Goal: Task Accomplishment & Management: Use online tool/utility

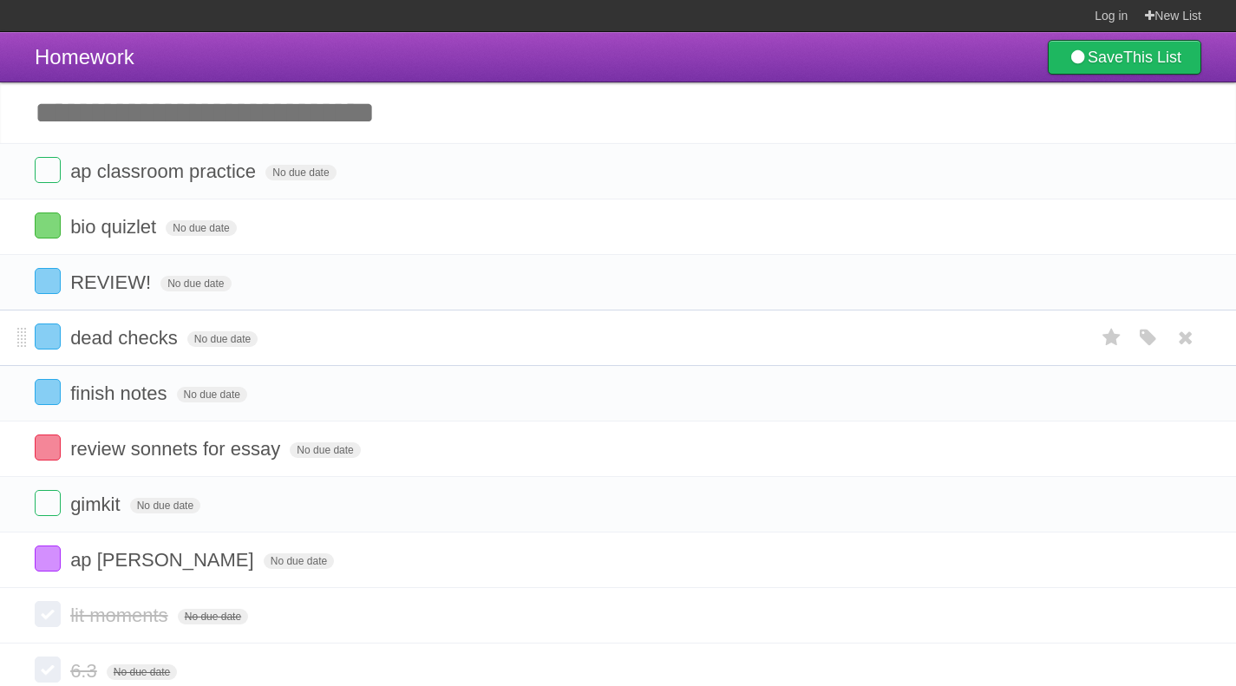
scroll to position [18, 0]
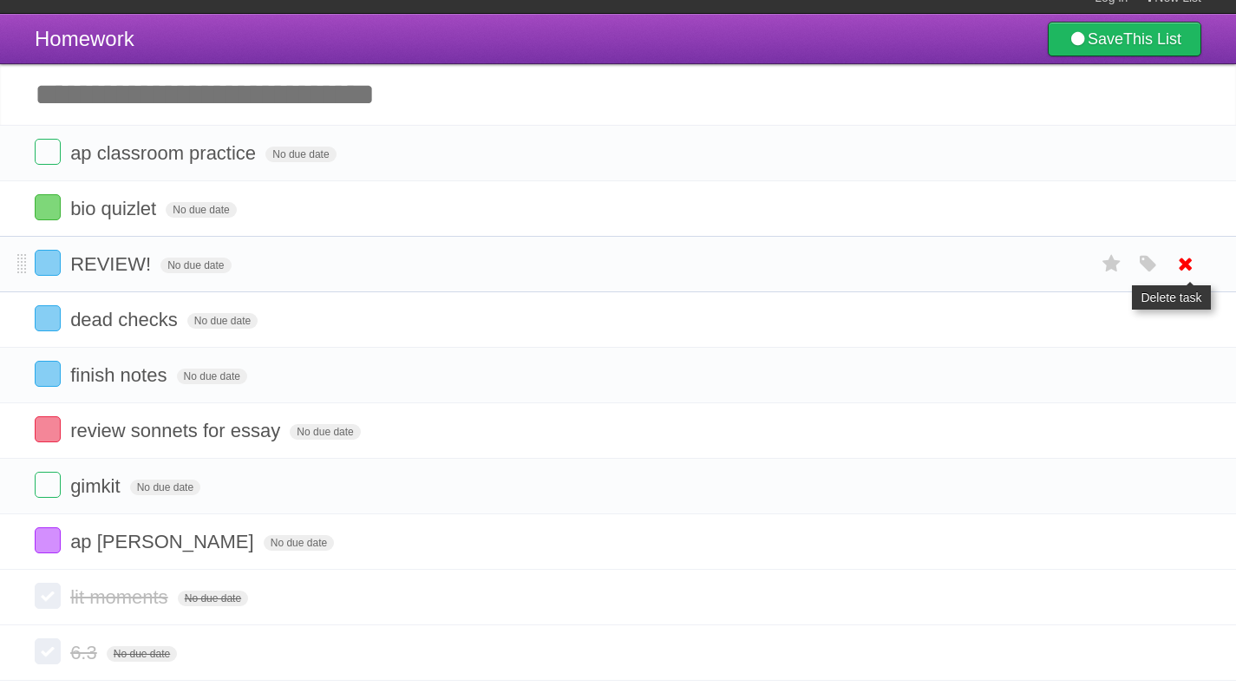
click at [1172, 265] on link at bounding box center [1185, 264] width 33 height 29
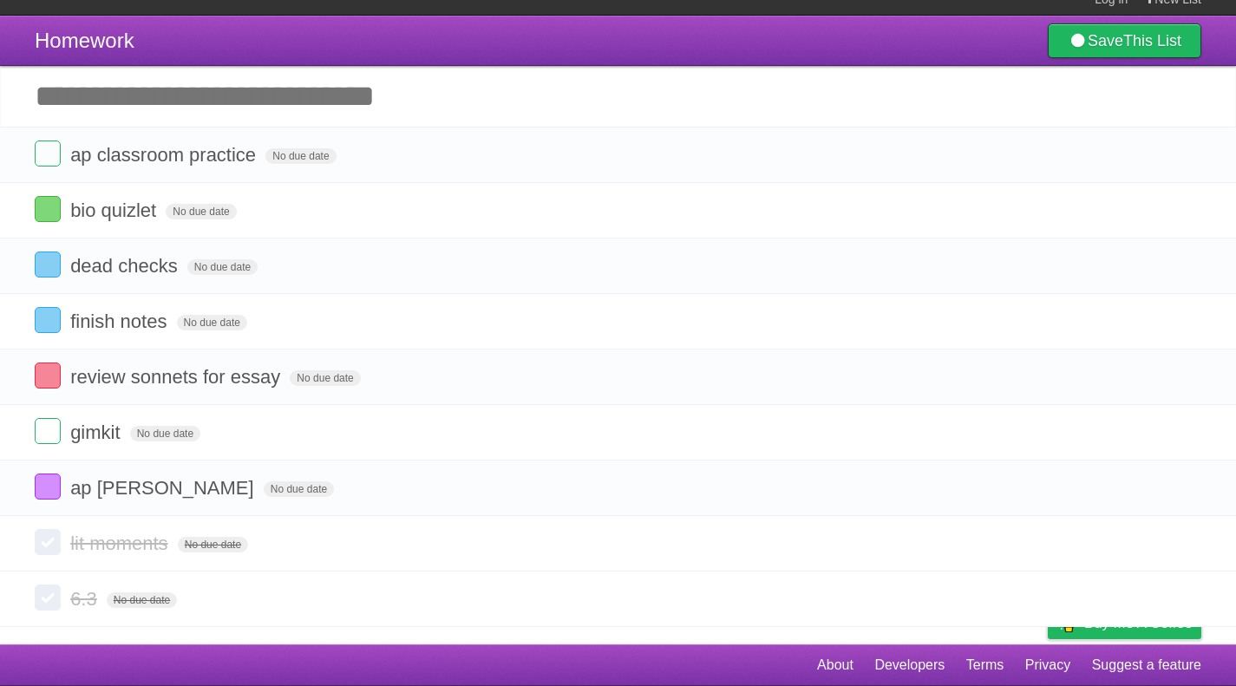
scroll to position [17, 0]
click at [1181, 266] on icon at bounding box center [1185, 265] width 24 height 29
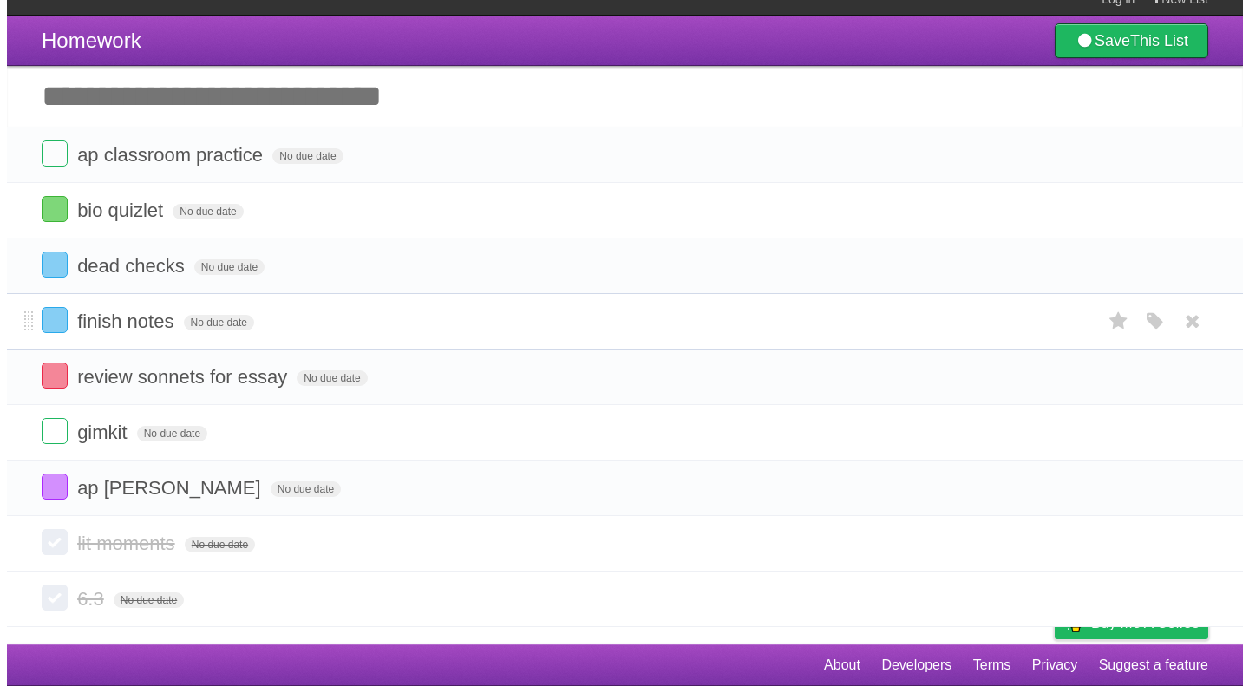
scroll to position [0, 0]
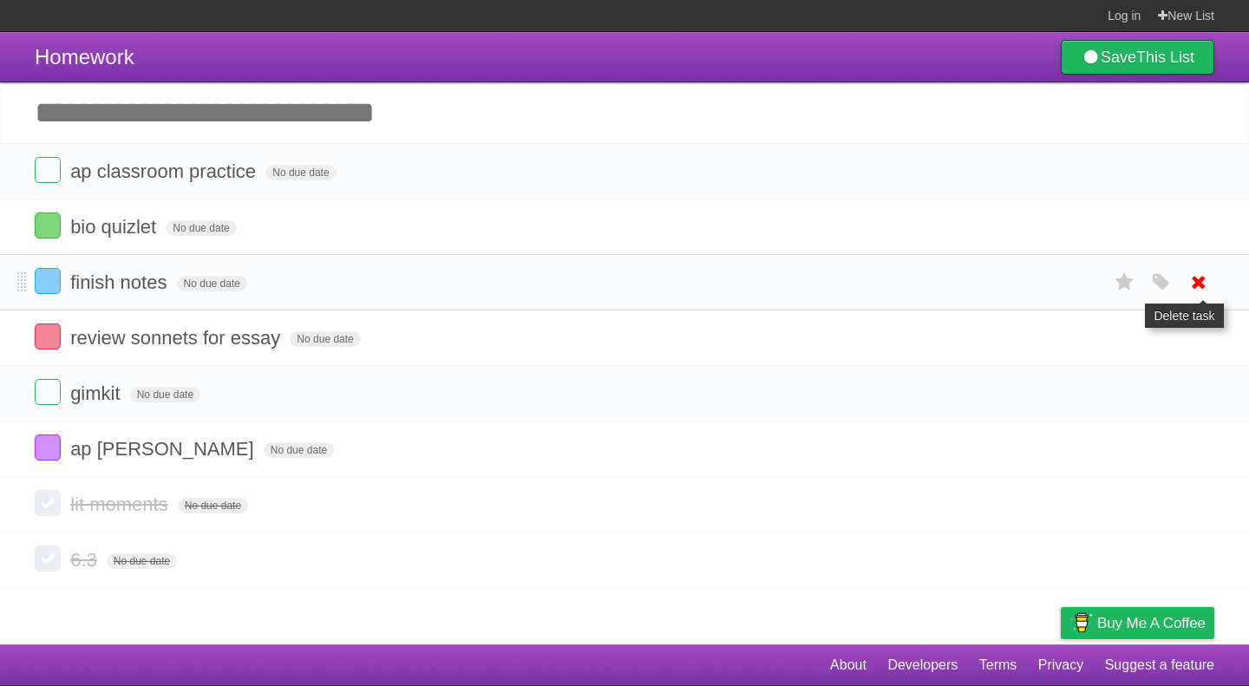
click at [1195, 286] on icon at bounding box center [1198, 282] width 24 height 29
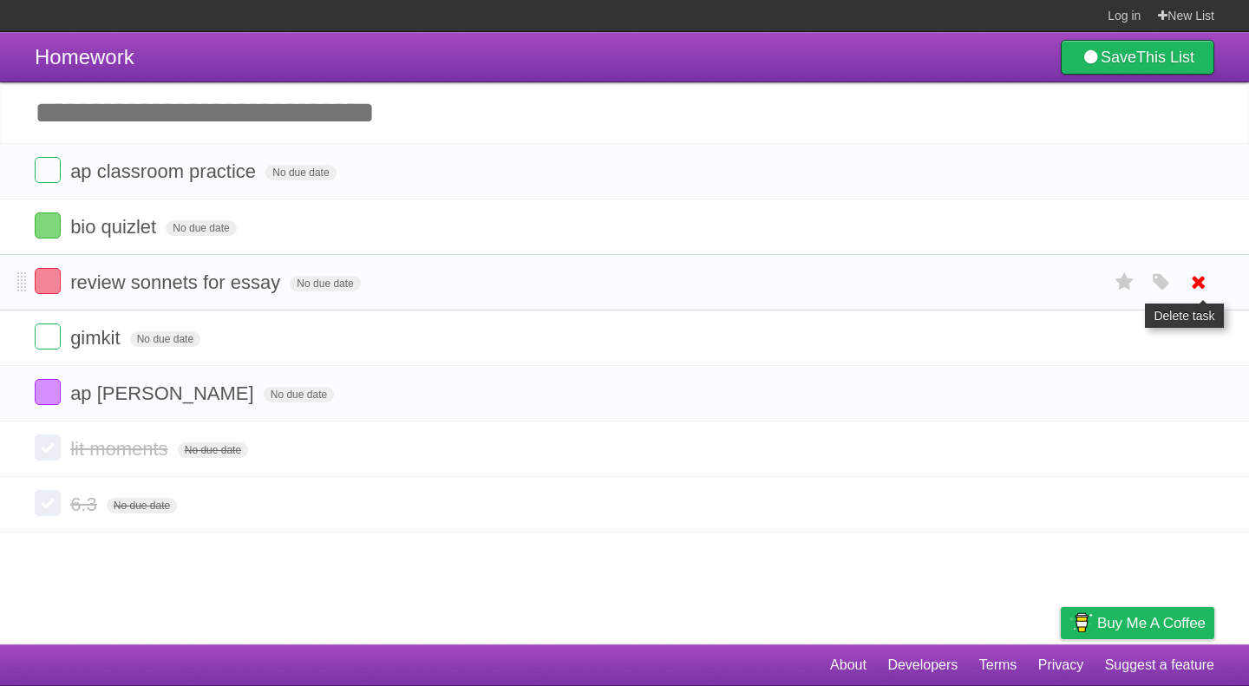
click at [1210, 279] on link at bounding box center [1198, 282] width 33 height 29
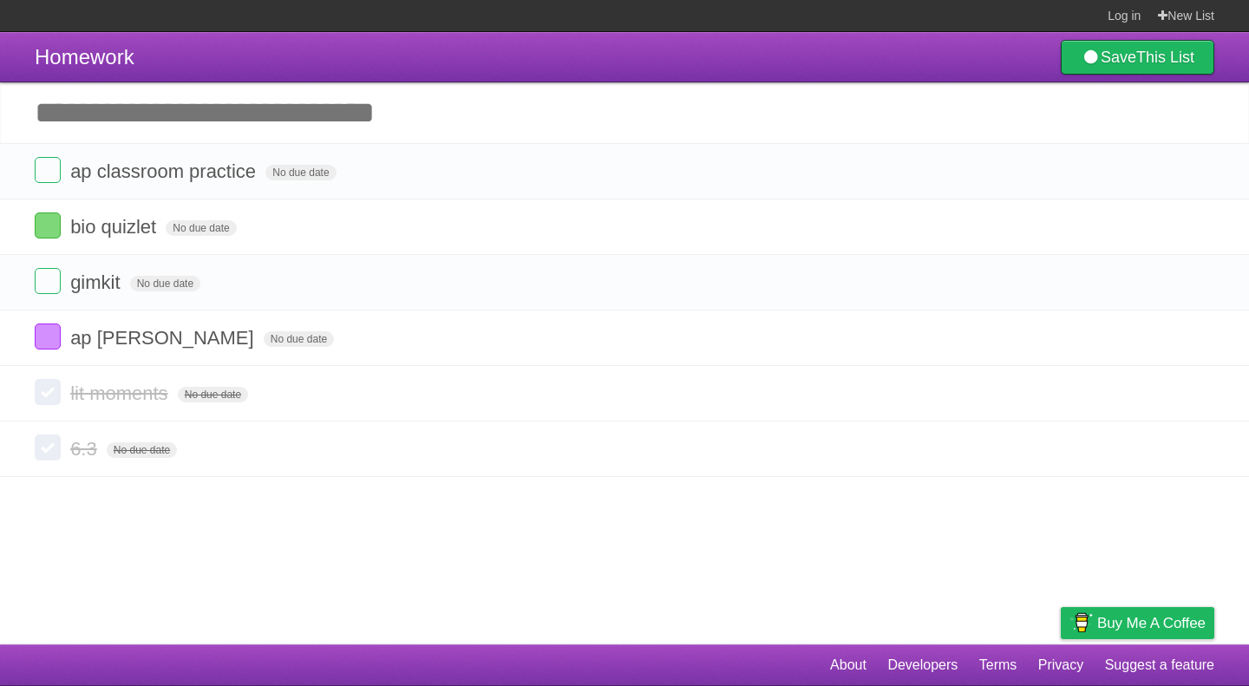
click at [180, 121] on input "Add another task" at bounding box center [624, 112] width 1249 height 61
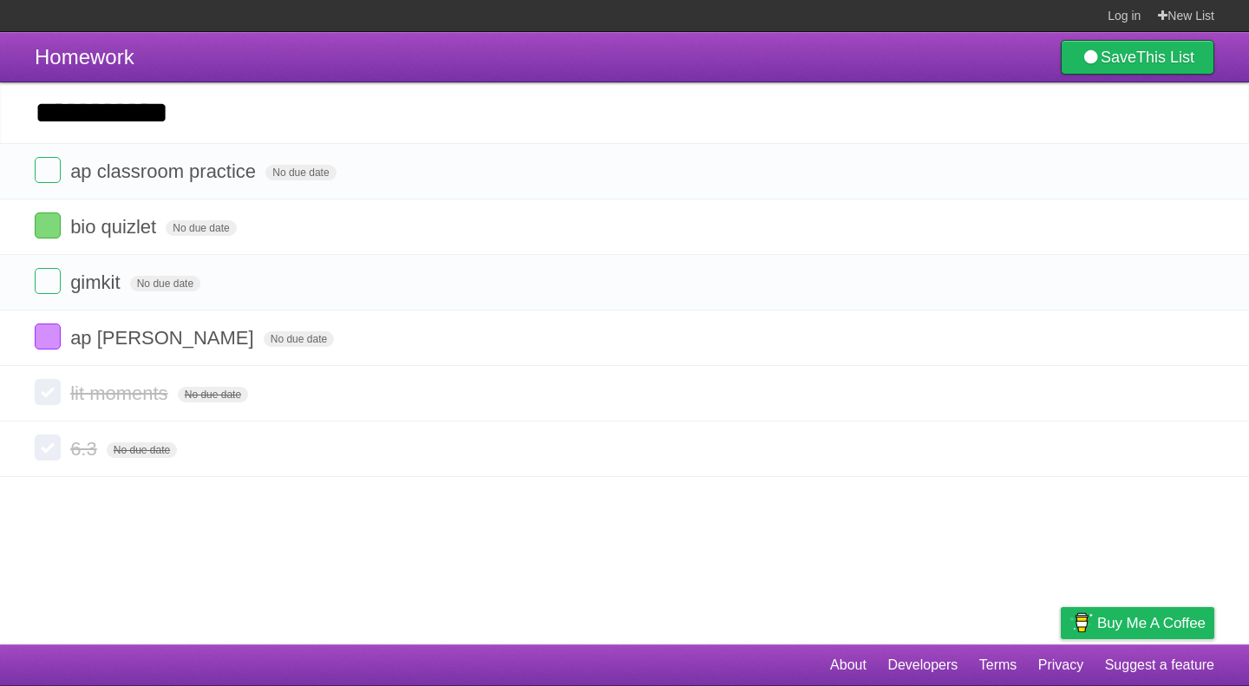
type input "**********"
click input "*********" at bounding box center [0, 0] width 0 height 0
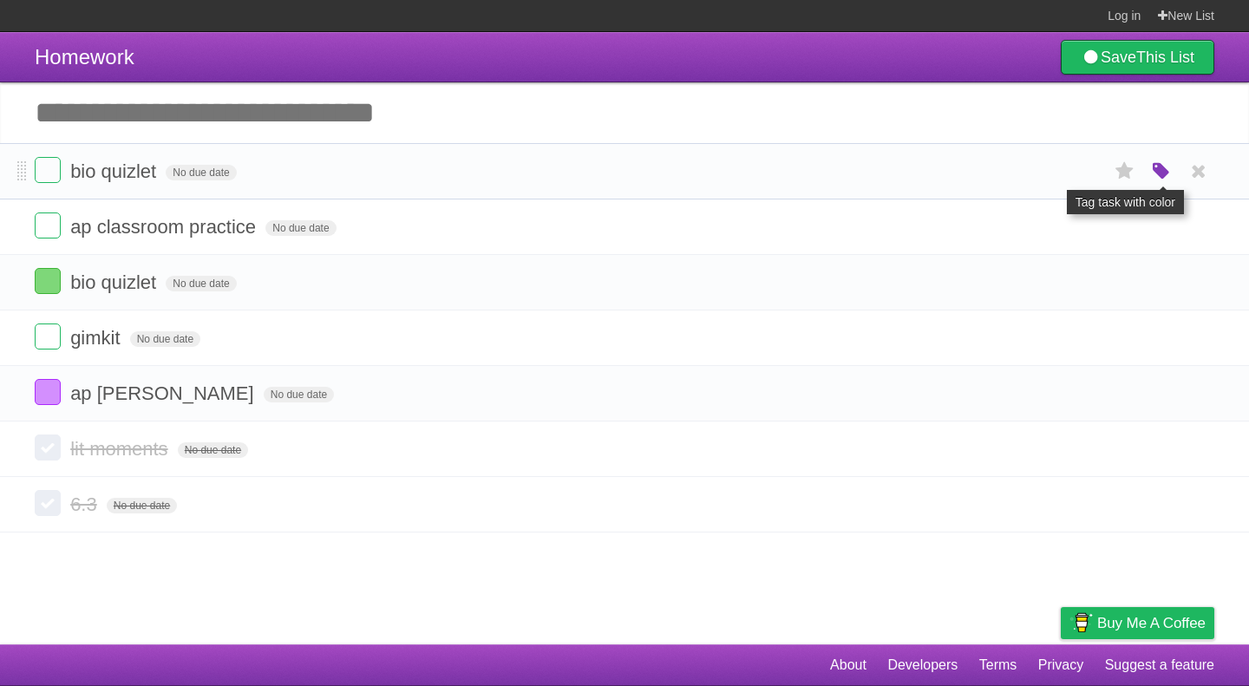
click at [1151, 175] on icon "button" at bounding box center [1161, 171] width 24 height 23
click at [1047, 172] on label "Green" at bounding box center [1038, 170] width 19 height 19
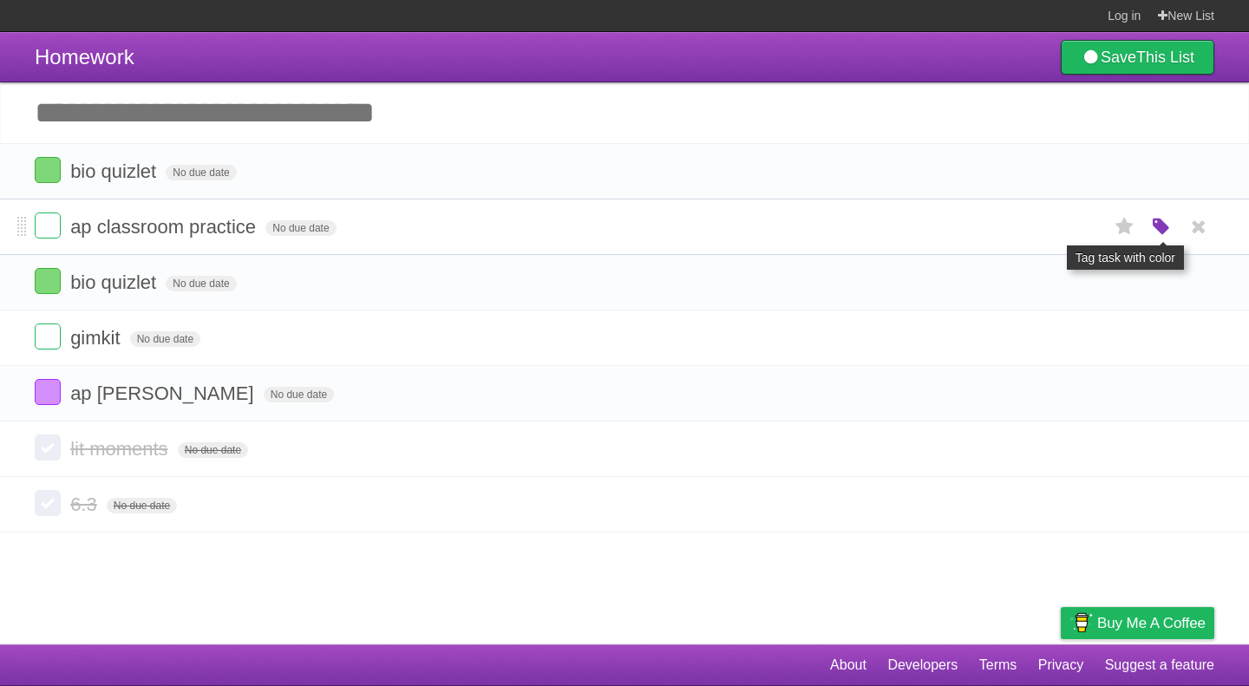
click at [1158, 232] on icon "button" at bounding box center [1161, 227] width 24 height 23
click at [1035, 222] on label "Green" at bounding box center [1038, 226] width 19 height 19
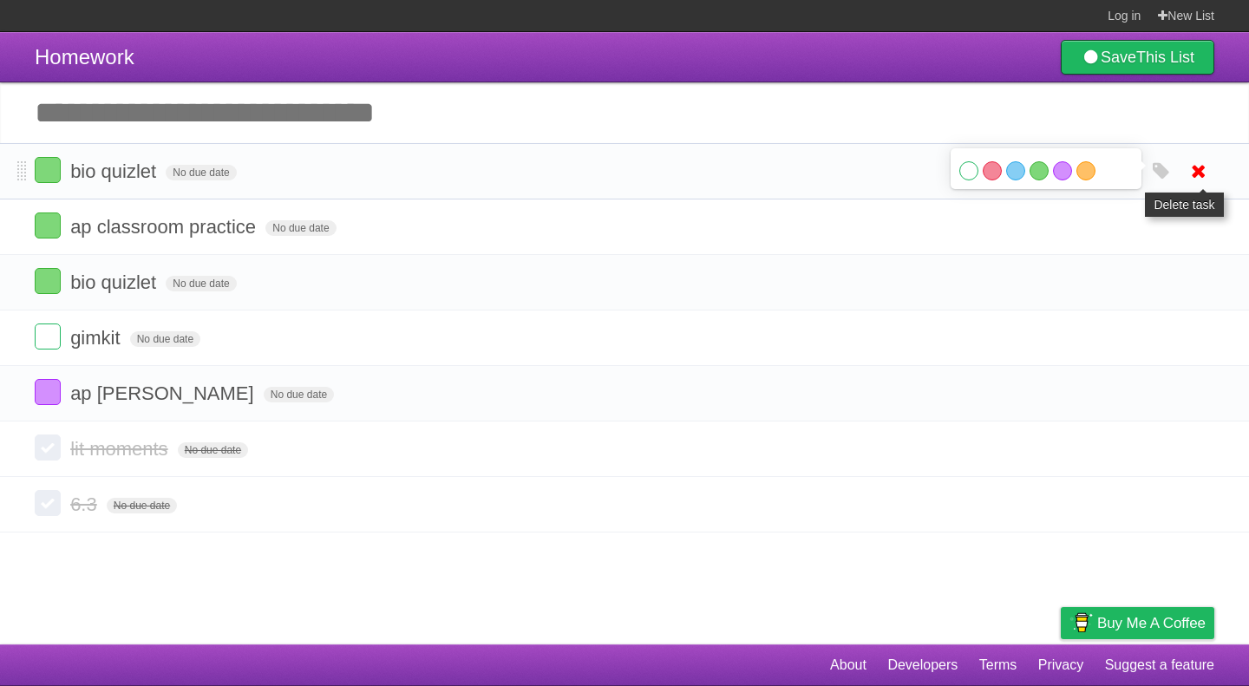
click at [1192, 176] on icon at bounding box center [1198, 171] width 24 height 29
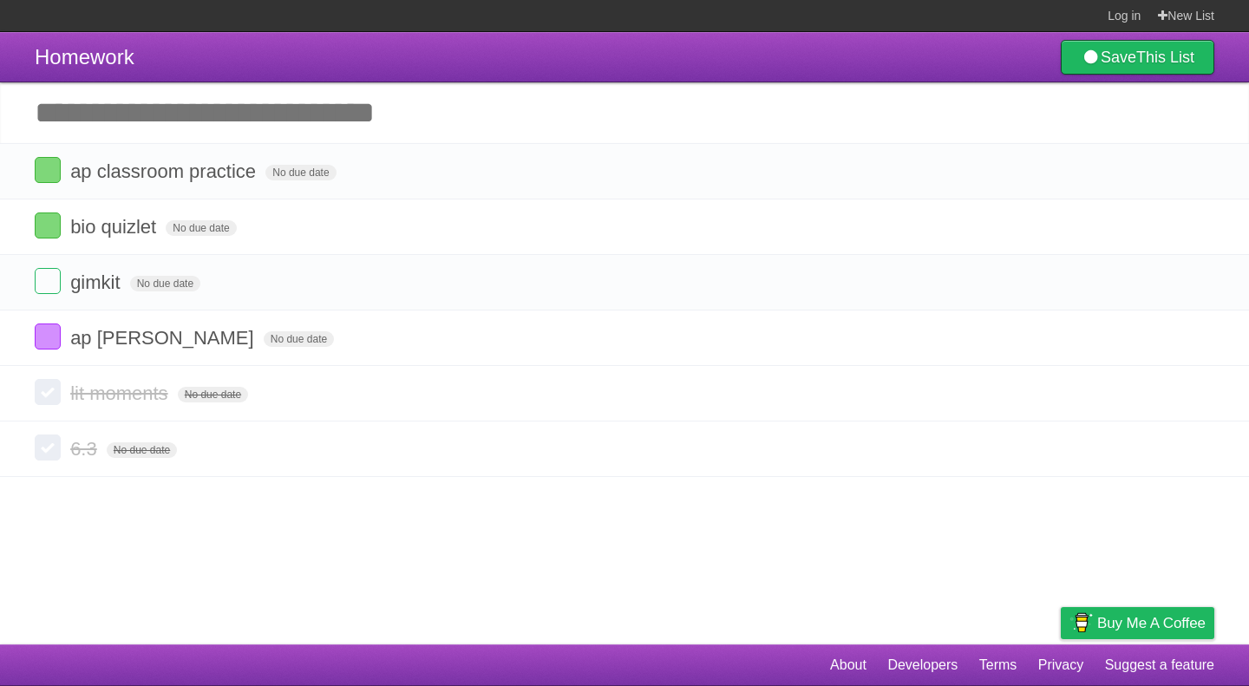
click at [186, 108] on input "Add another task" at bounding box center [624, 112] width 1249 height 61
type input "*"
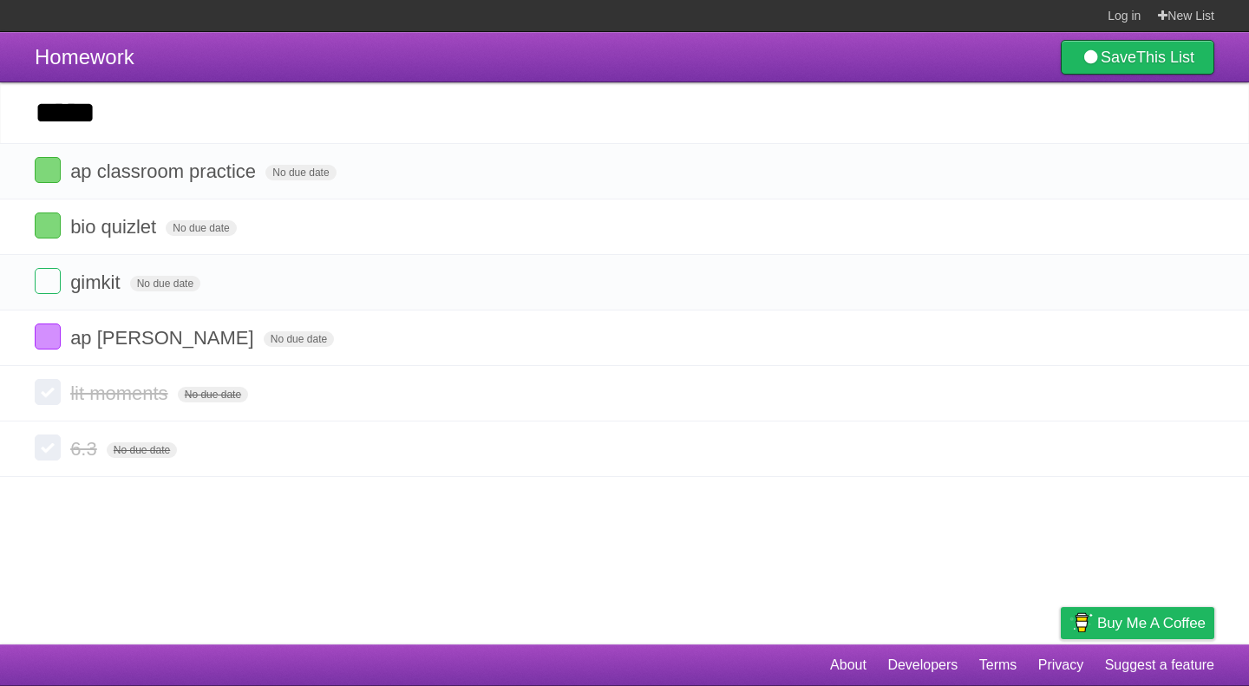
type input "*****"
click input "*********" at bounding box center [0, 0] width 0 height 0
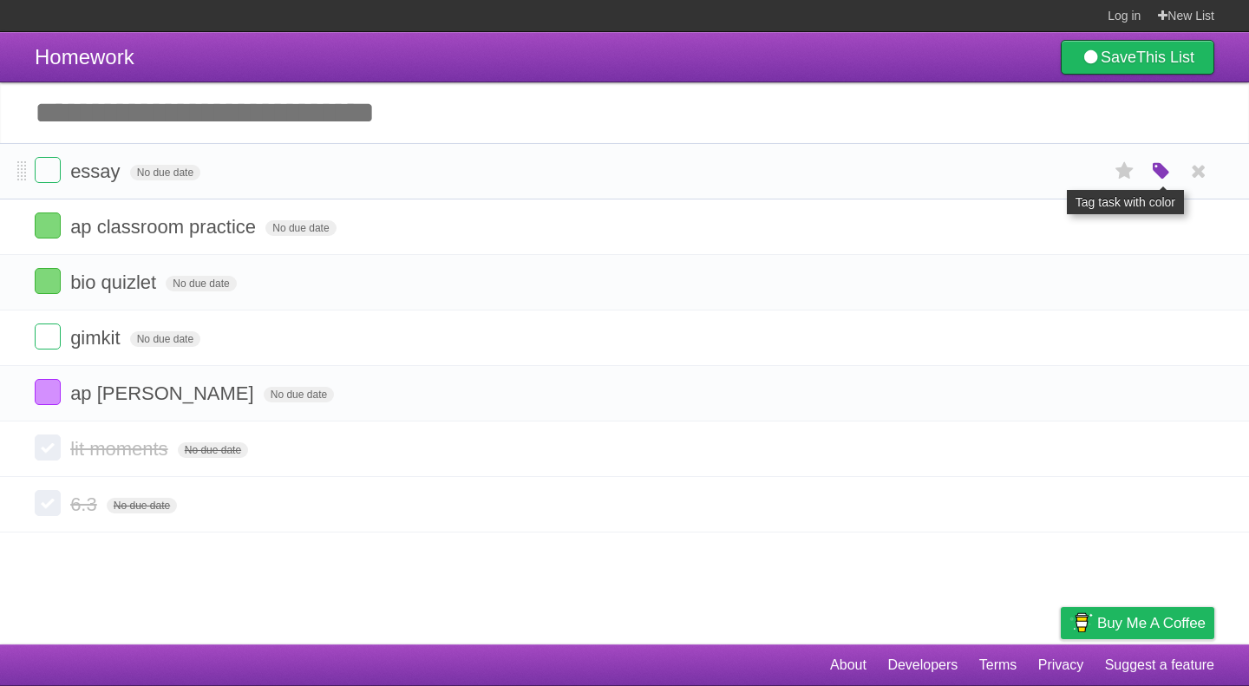
click at [1151, 171] on icon "button" at bounding box center [1161, 171] width 24 height 23
click at [1058, 173] on label "Purple" at bounding box center [1062, 170] width 19 height 19
